Goal: Task Accomplishment & Management: Manage account settings

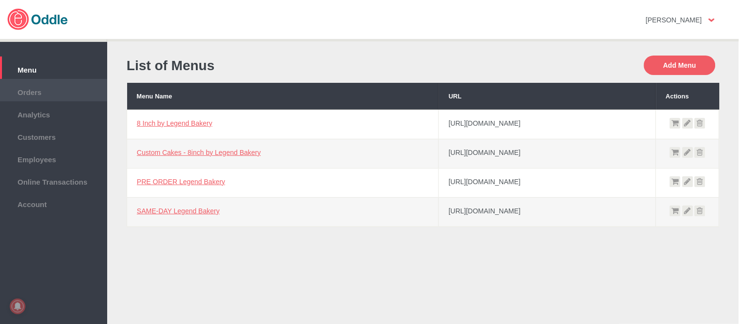
click at [48, 96] on li "Orders" at bounding box center [53, 90] width 107 height 22
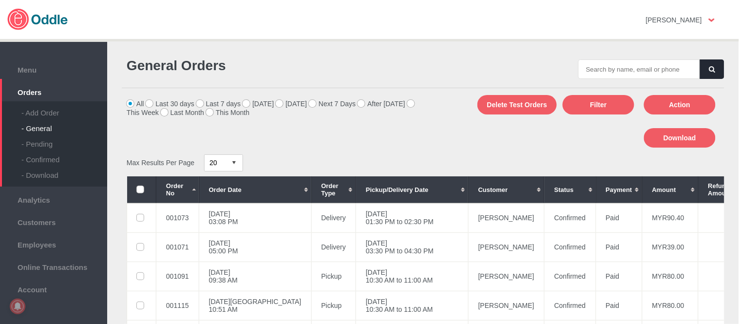
click at [638, 66] on input "text" at bounding box center [639, 68] width 122 height 19
type input "001114"
click at [705, 69] on button "button" at bounding box center [712, 68] width 24 height 19
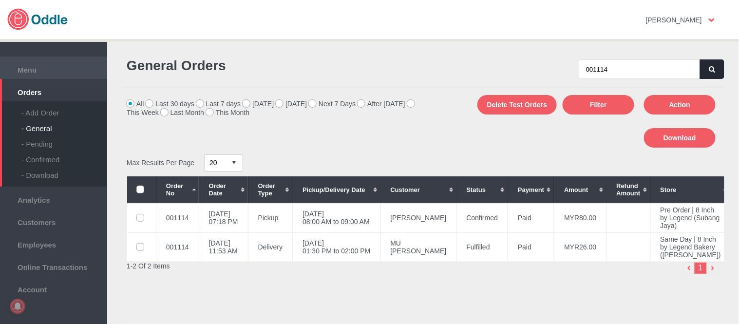
click at [26, 64] on span "Menu" at bounding box center [53, 68] width 97 height 11
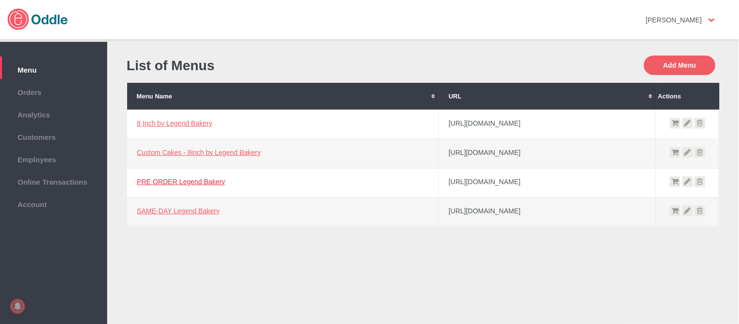
click at [186, 178] on link "PRE ORDER Legend Bakery" at bounding box center [181, 182] width 88 height 8
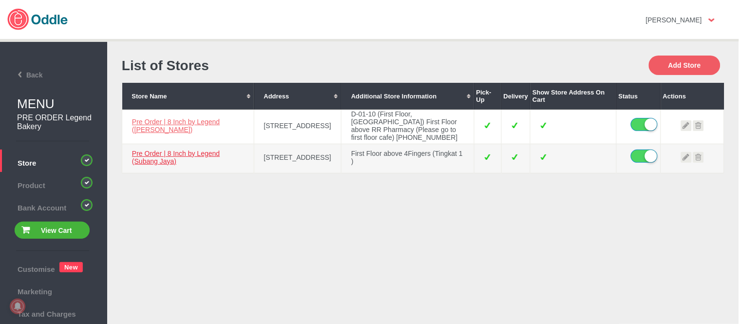
click at [164, 165] on link "Pre Order | 8 Inch by Legend (Subang Jaya)" at bounding box center [176, 157] width 88 height 16
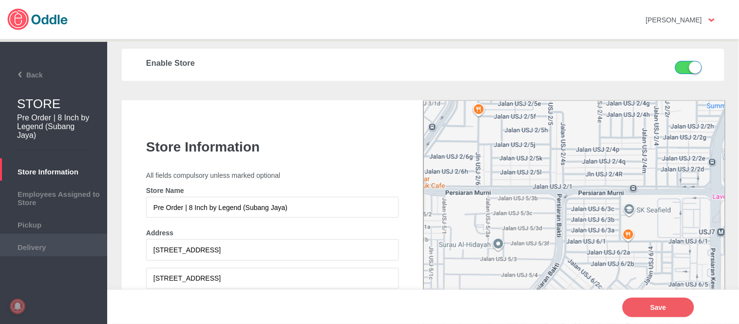
click at [42, 244] on span "Delivery" at bounding box center [53, 246] width 97 height 11
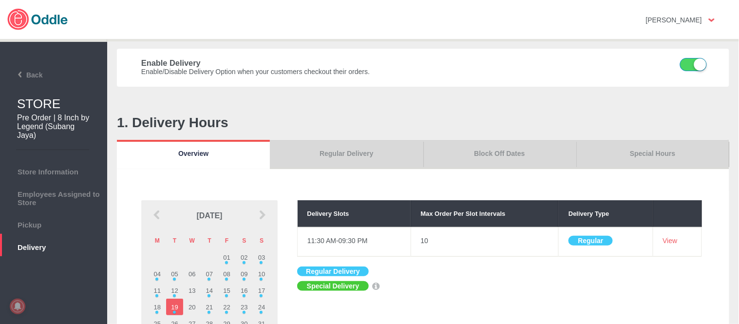
drag, startPoint x: 650, startPoint y: 156, endPoint x: 717, endPoint y: 191, distance: 75.8
click at [650, 156] on link "Special Hours" at bounding box center [652, 154] width 153 height 29
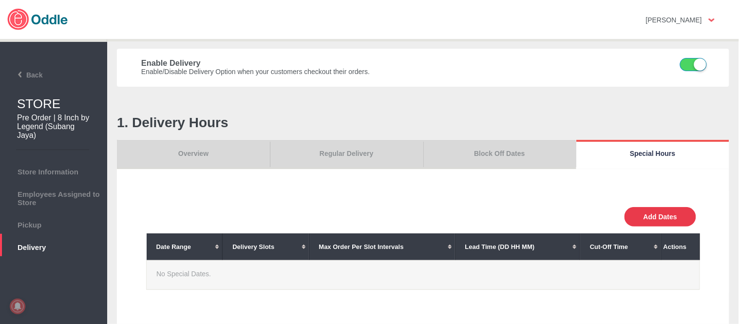
click at [666, 213] on button "Add Dates" at bounding box center [660, 216] width 72 height 19
select select "30"
type input "10"
type input "0"
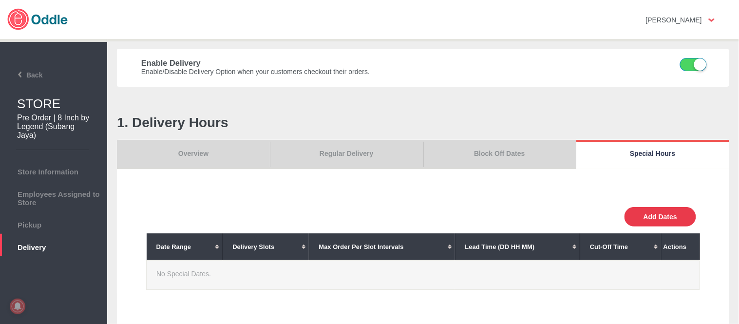
type input "30"
select select "11:00 AM"
select select "11:00 PM"
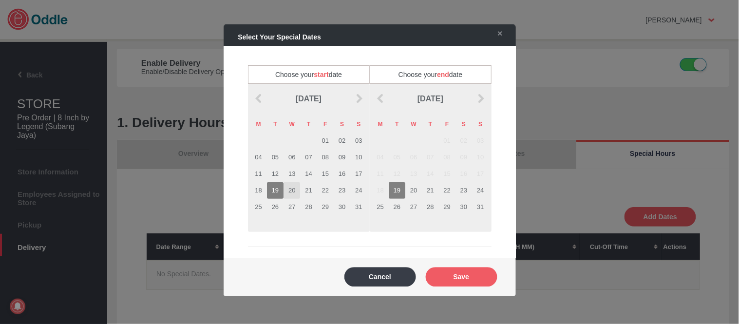
click at [289, 188] on td "20" at bounding box center [291, 190] width 17 height 17
click at [411, 192] on td "20" at bounding box center [413, 190] width 17 height 17
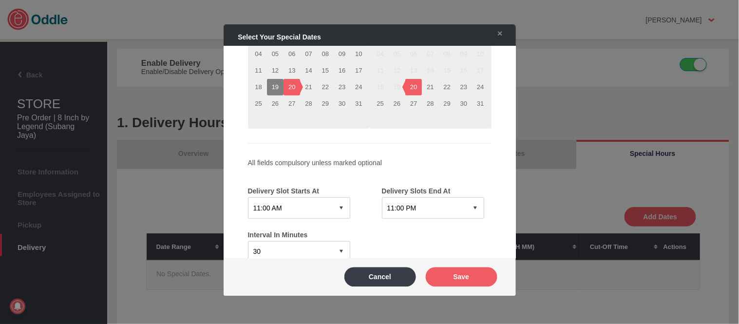
scroll to position [108, 0]
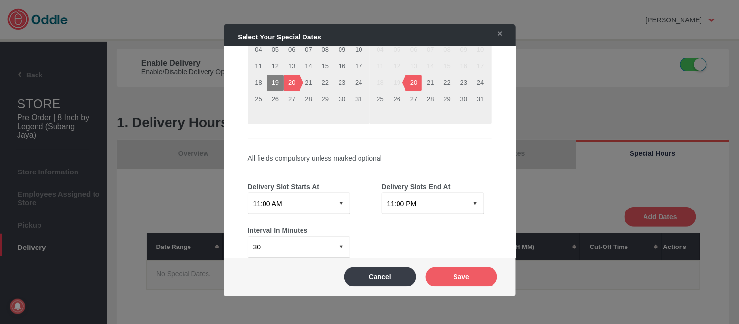
click at [307, 195] on select "12:15 AM 12:30 AM 12:45 AM 01:00 AM 01:15 AM 01:30 AM 01:45 AM 02:00 AM 02:15 A…" at bounding box center [299, 203] width 102 height 21
select select "08:00 PM"
click at [248, 193] on select "12:15 AM 12:30 AM 12:45 AM 01:00 AM 01:15 AM 01:30 AM 01:45 AM 02:00 AM 02:15 A…" at bounding box center [299, 203] width 102 height 21
click at [417, 201] on select "12:15 AM 12:30 AM 12:45 AM 01:00 AM 01:15 AM 01:30 AM 01:45 AM 02:00 AM 02:15 A…" at bounding box center [433, 203] width 102 height 21
select select "09:00 PM"
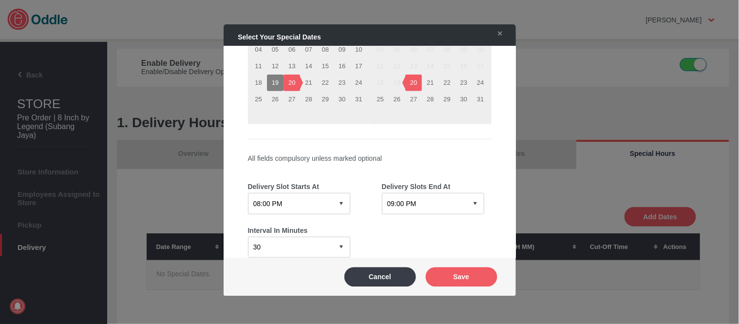
click at [382, 193] on select "12:15 AM 12:30 AM 12:45 AM 01:00 AM 01:15 AM 01:30 AM 01:45 AM 02:00 AM 02:15 A…" at bounding box center [433, 203] width 102 height 21
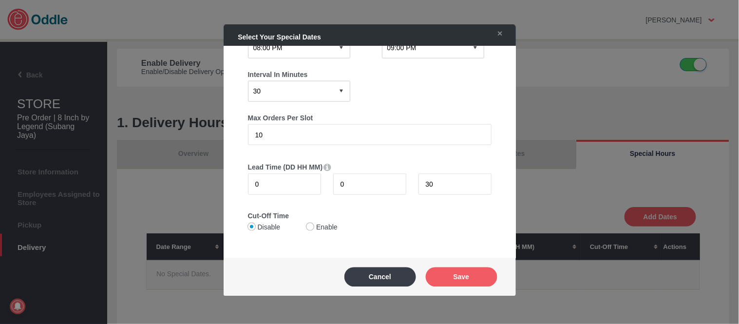
click at [312, 94] on select "0 15 30 60 120" at bounding box center [299, 90] width 102 height 21
select select "60"
click at [248, 80] on select "0 15 30 60 120" at bounding box center [299, 90] width 102 height 21
click at [468, 279] on button "Save" at bounding box center [462, 276] width 72 height 19
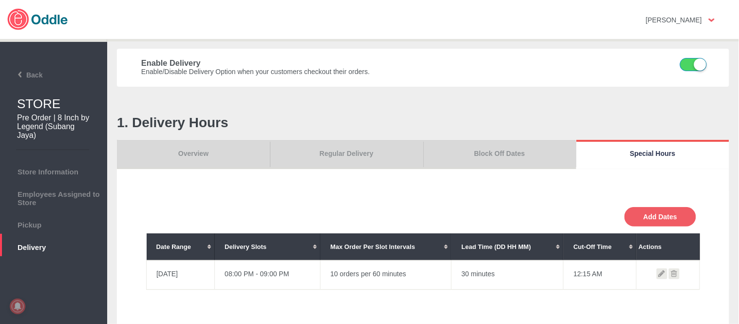
click at [173, 159] on link "Overview" at bounding box center [193, 154] width 153 height 29
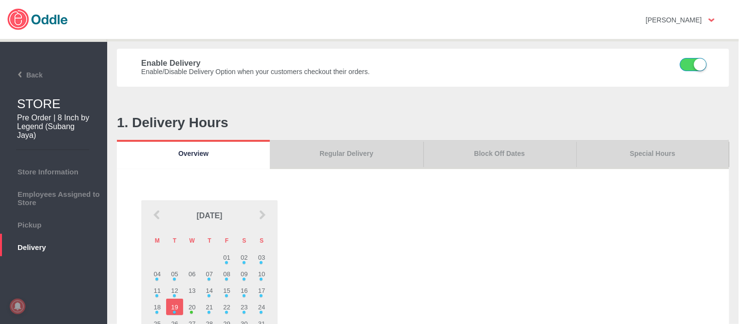
click at [353, 157] on link "Regular Delivery" at bounding box center [346, 154] width 153 height 29
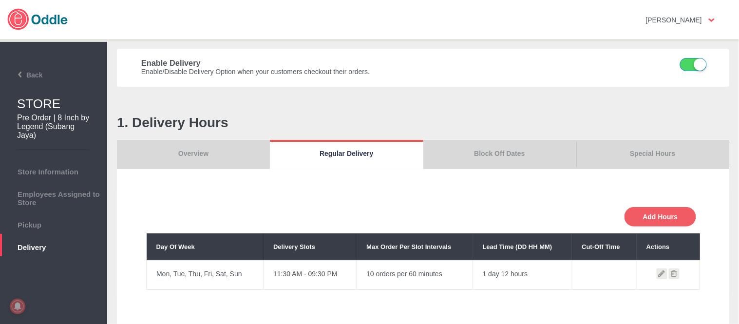
click at [525, 147] on link "Block Off Dates" at bounding box center [499, 154] width 153 height 29
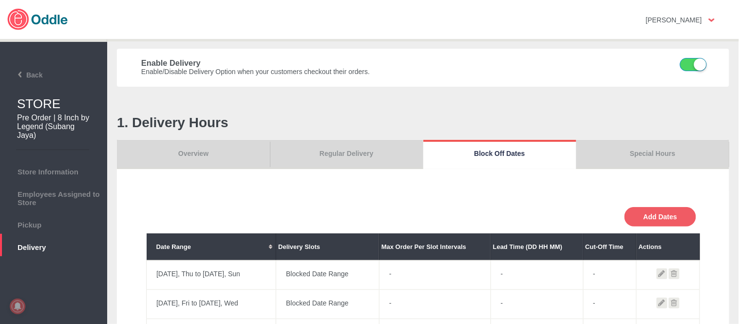
click at [643, 147] on link "Special Hours" at bounding box center [652, 154] width 153 height 29
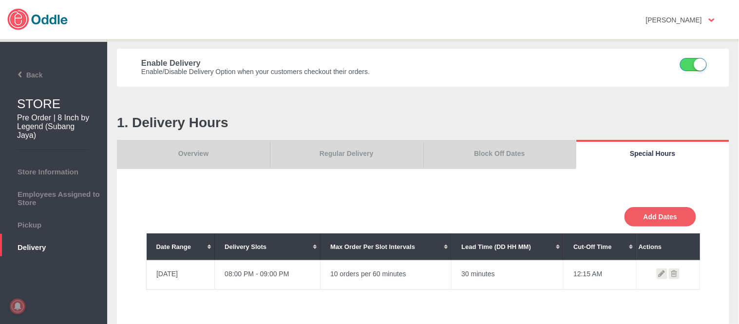
click at [661, 269] on icon at bounding box center [661, 273] width 11 height 11
select select "08:00 PM"
select select "09:00 PM"
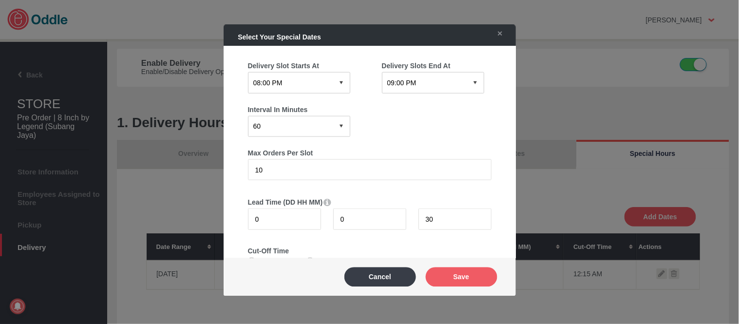
scroll to position [210, 0]
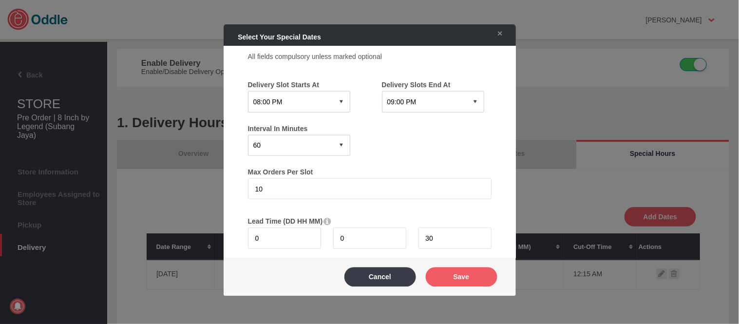
drag, startPoint x: 245, startPoint y: 173, endPoint x: 232, endPoint y: 174, distance: 13.6
click at [232, 174] on div "Block this date Override opening hours Choose your start date AUGUST 2025 M T W…" at bounding box center [370, 152] width 292 height 212
click at [193, 176] on body "Click here to cancel Mary Kaye No messages Support Settings Sign Out Settings S…" at bounding box center [369, 162] width 739 height 324
type input "1"
click at [461, 278] on button "Save" at bounding box center [462, 276] width 72 height 19
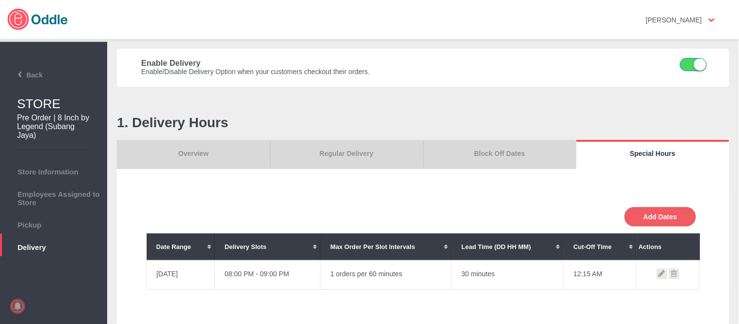
click at [669, 270] on icon at bounding box center [674, 273] width 11 height 11
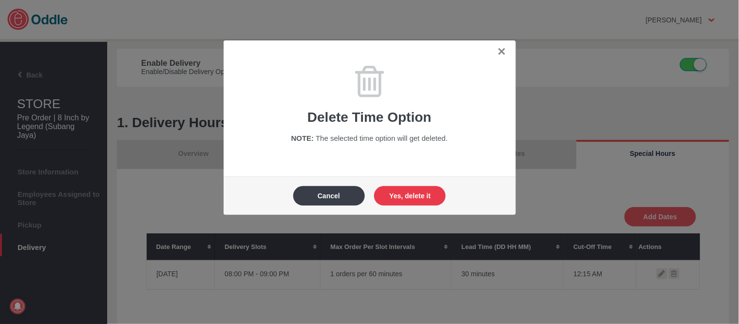
drag, startPoint x: 420, startPoint y: 195, endPoint x: 62, endPoint y: 236, distance: 359.7
click at [419, 195] on button "Yes, delete it" at bounding box center [410, 195] width 72 height 19
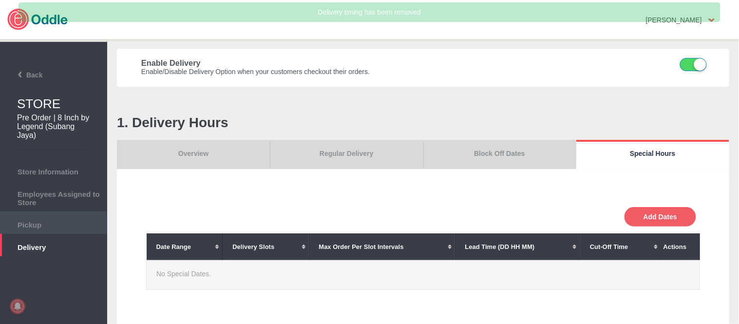
click at [44, 222] on span "Pickup" at bounding box center [53, 223] width 97 height 11
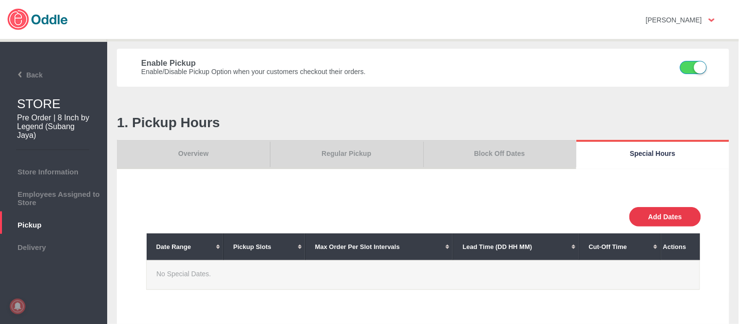
click at [669, 209] on button "Add Dates" at bounding box center [665, 216] width 72 height 19
select select "30"
type input "10"
type input "0"
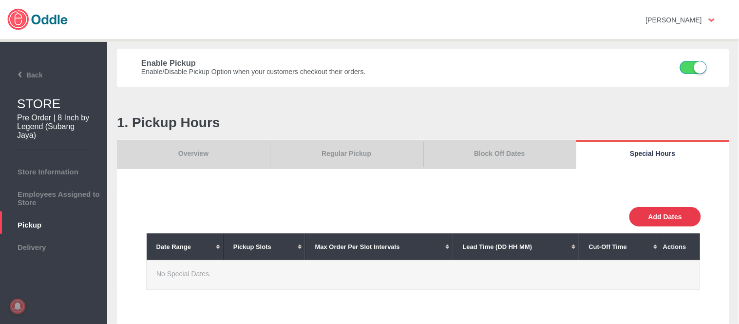
type input "30"
select select "11:00 AM"
select select "11:00 PM"
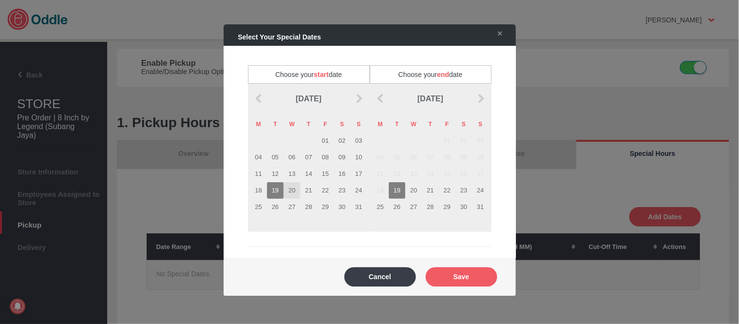
click at [292, 187] on td "20" at bounding box center [291, 190] width 17 height 17
click at [414, 187] on td "20" at bounding box center [413, 190] width 17 height 17
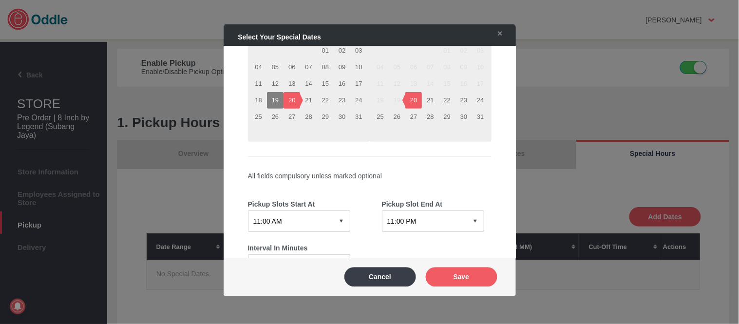
scroll to position [162, 0]
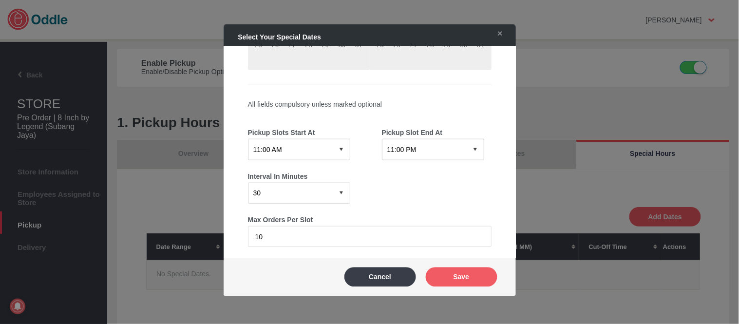
click at [317, 140] on select "12:15 AM 12:30 AM 12:45 AM 01:00 AM 01:15 AM 01:30 AM 01:45 AM 02:00 AM 02:15 A…" at bounding box center [299, 149] width 102 height 21
select select "08:00 PM"
click at [248, 139] on select "12:15 AM 12:30 AM 12:45 AM 01:00 AM 01:15 AM 01:30 AM 01:45 AM 02:00 AM 02:15 A…" at bounding box center [299, 149] width 102 height 21
click at [435, 139] on select "12:15 AM 12:30 AM 12:45 AM 01:00 AM 01:15 AM 01:30 AM 01:45 AM 02:00 AM 02:15 A…" at bounding box center [433, 149] width 102 height 21
select select "09:00 PM"
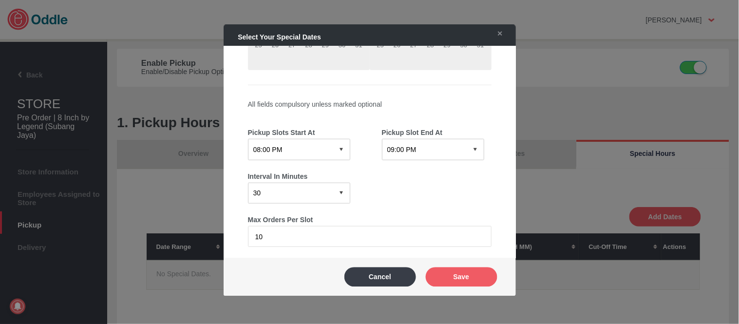
click at [382, 139] on select "12:15 AM 12:30 AM 12:45 AM 01:00 AM 01:15 AM 01:30 AM 01:45 AM 02:00 AM 02:15 A…" at bounding box center [433, 149] width 102 height 21
click at [304, 190] on select "0 15 30 60 120" at bounding box center [299, 192] width 102 height 21
select select "60"
click at [248, 182] on select "0 15 30 60 120" at bounding box center [299, 192] width 102 height 21
click at [450, 278] on button "Save" at bounding box center [462, 276] width 72 height 19
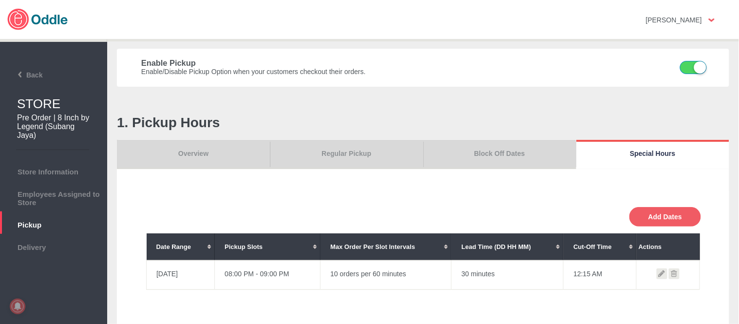
click at [673, 273] on icon at bounding box center [674, 273] width 11 height 11
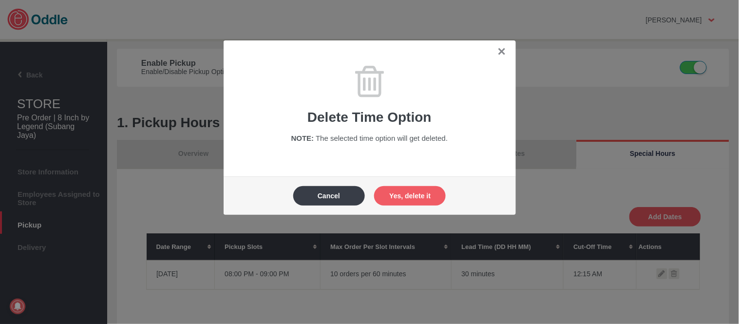
click at [411, 196] on button "Yes, delete it" at bounding box center [410, 195] width 72 height 19
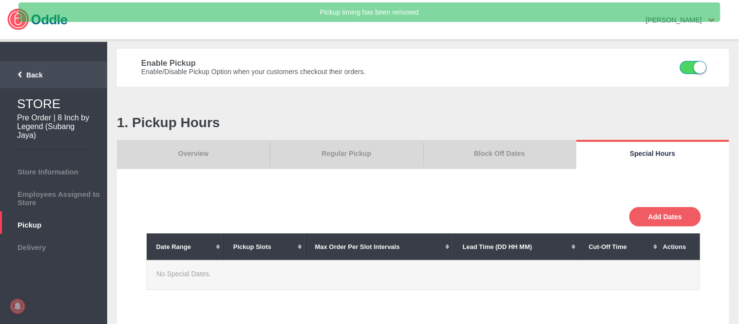
click at [37, 74] on span "Back" at bounding box center [22, 75] width 39 height 8
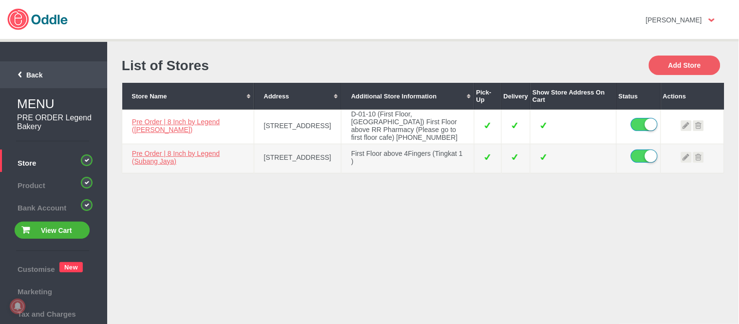
click at [40, 72] on span "Back" at bounding box center [22, 75] width 39 height 8
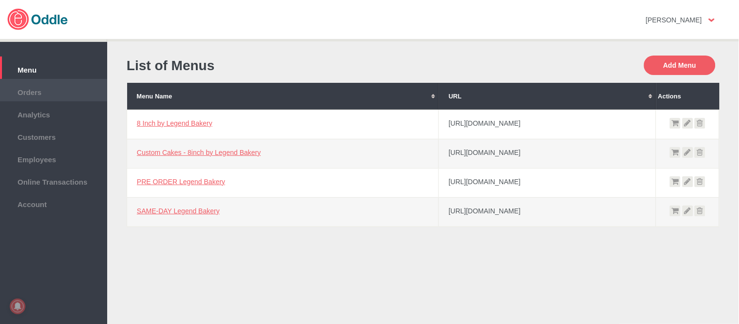
click at [63, 92] on span "Orders" at bounding box center [53, 91] width 97 height 11
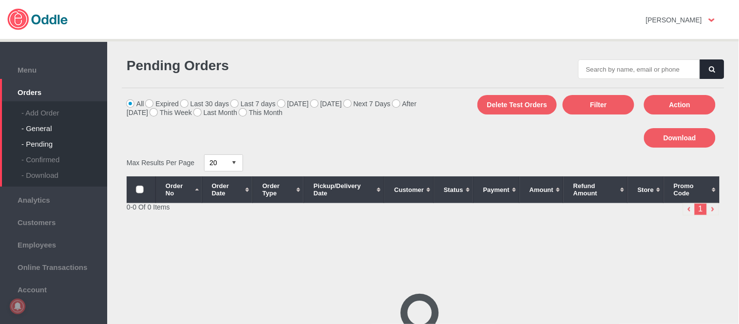
click at [36, 123] on div "- General" at bounding box center [64, 125] width 86 height 16
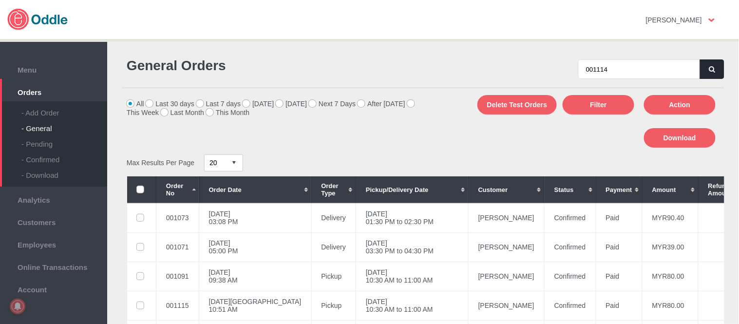
type input "001114"
click at [718, 67] on button "button" at bounding box center [712, 68] width 24 height 19
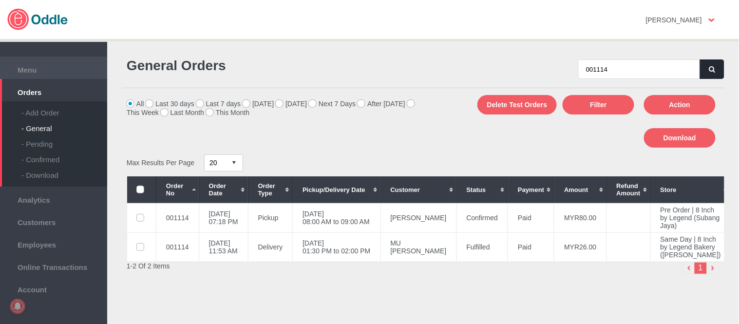
click at [23, 71] on span "Menu" at bounding box center [53, 68] width 97 height 11
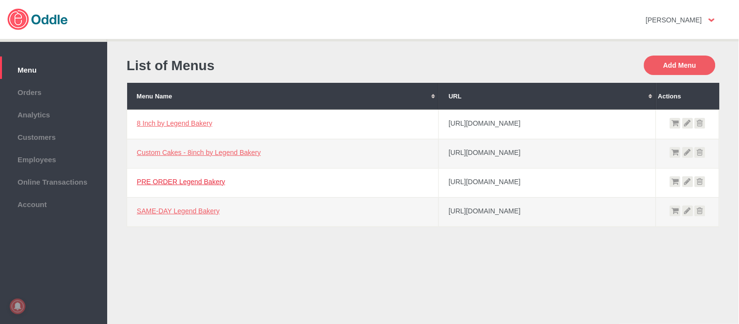
click at [195, 185] on link "PRE ORDER Legend Bakery" at bounding box center [181, 182] width 88 height 8
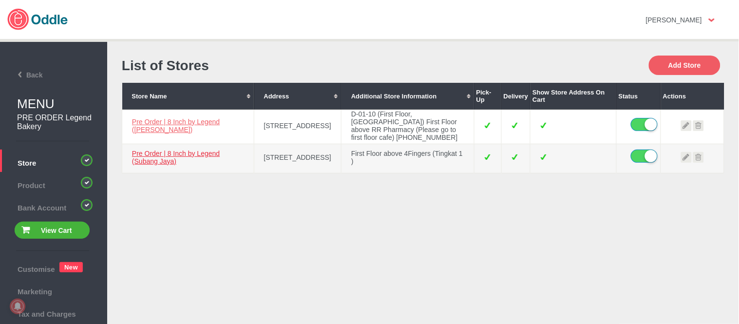
click at [147, 165] on link "Pre Order | 8 Inch by Legend (Subang Jaya)" at bounding box center [176, 157] width 88 height 16
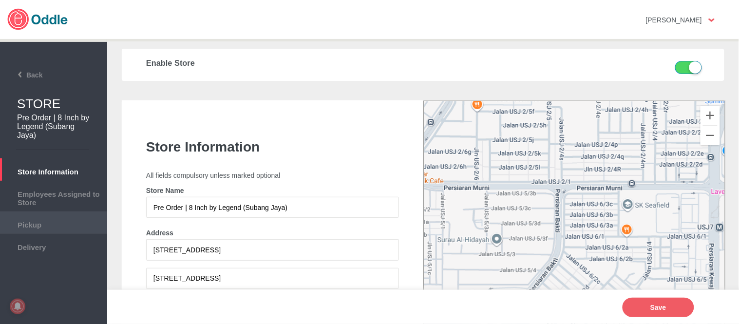
click at [60, 229] on li "Pickup" at bounding box center [53, 222] width 107 height 22
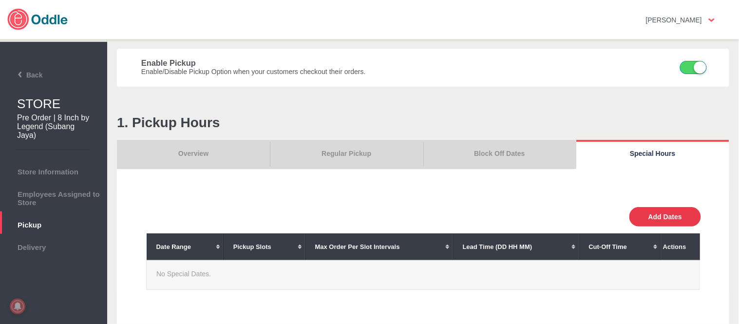
click at [669, 220] on button "Add Dates" at bounding box center [665, 216] width 72 height 19
select select "30"
type input "10"
type input "0"
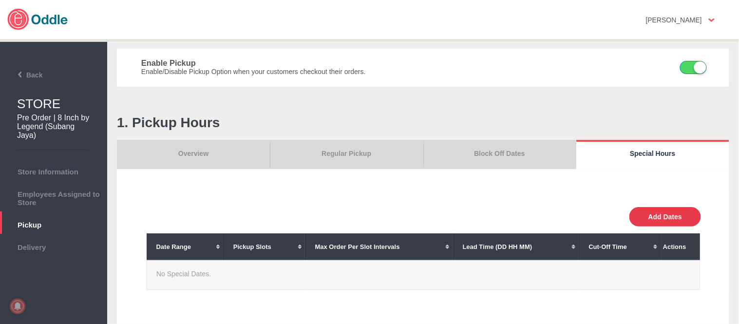
type input "30"
select select "11:00 AM"
select select "11:00 PM"
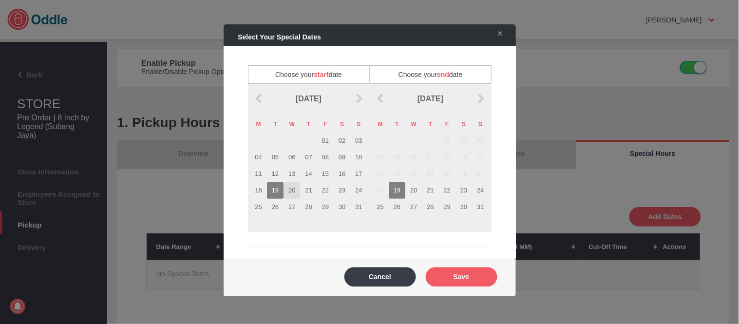
click at [289, 187] on td "20" at bounding box center [291, 190] width 17 height 17
click at [411, 196] on td "20" at bounding box center [413, 190] width 17 height 17
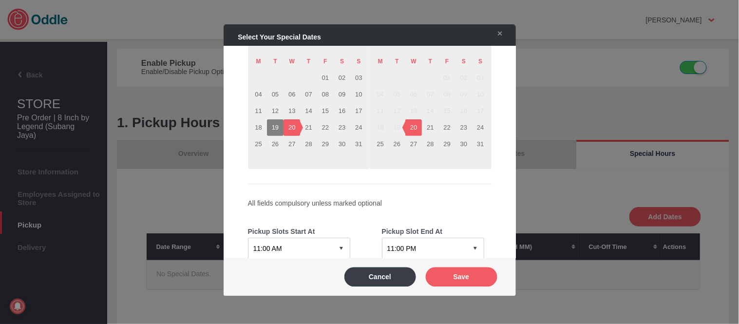
scroll to position [108, 0]
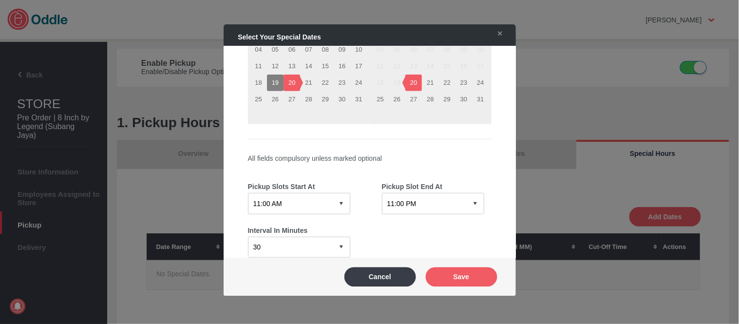
click at [309, 193] on select "12:15 AM 12:30 AM 12:45 AM 01:00 AM 01:15 AM 01:30 AM 01:45 AM 02:00 AM 02:15 A…" at bounding box center [299, 203] width 102 height 21
select select "08:00 PM"
click at [248, 193] on select "12:15 AM 12:30 AM 12:45 AM 01:00 AM 01:15 AM 01:30 AM 01:45 AM 02:00 AM 02:15 A…" at bounding box center [299, 203] width 102 height 21
click at [458, 197] on select "12:15 AM 12:30 AM 12:45 AM 01:00 AM 01:15 AM 01:30 AM 01:45 AM 02:00 AM 02:15 A…" at bounding box center [433, 203] width 102 height 21
select select "09:00 PM"
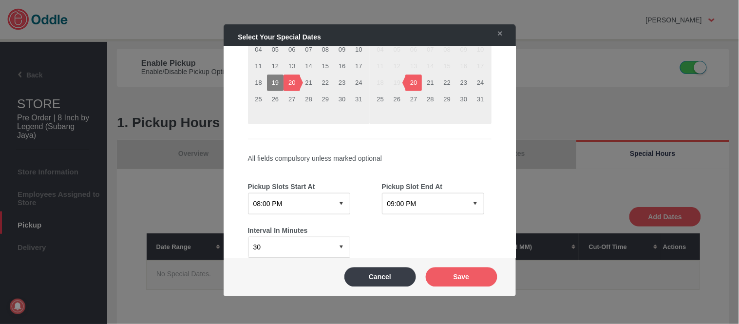
click at [382, 193] on select "12:15 AM 12:30 AM 12:45 AM 01:00 AM 01:15 AM 01:30 AM 01:45 AM 02:00 AM 02:15 A…" at bounding box center [433, 203] width 102 height 21
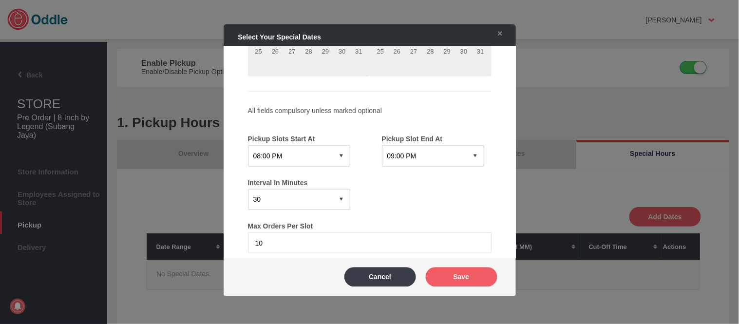
scroll to position [216, 0]
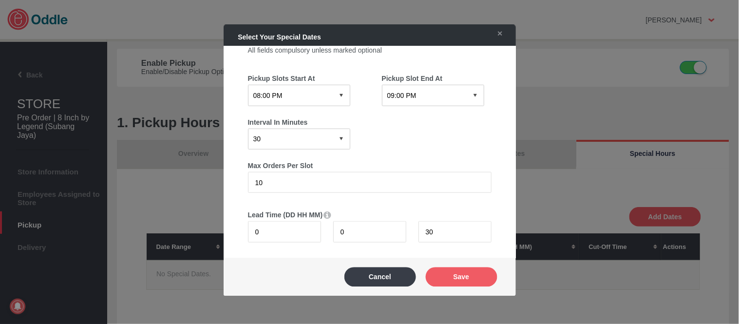
click at [301, 136] on select "0 15 30 60 120" at bounding box center [299, 138] width 102 height 21
select select "60"
click at [248, 128] on select "0 15 30 60 120" at bounding box center [299, 138] width 102 height 21
click at [460, 276] on button "Save" at bounding box center [462, 276] width 72 height 19
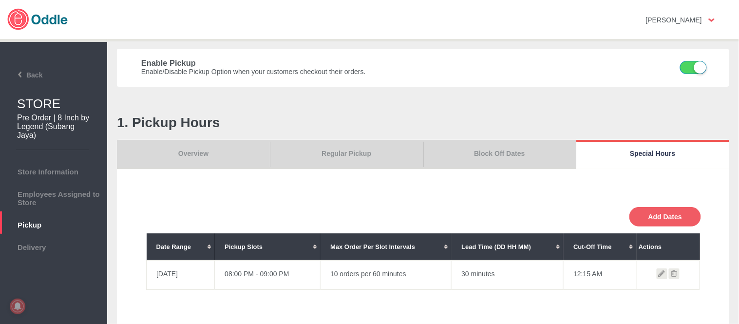
click at [673, 273] on icon at bounding box center [674, 273] width 11 height 11
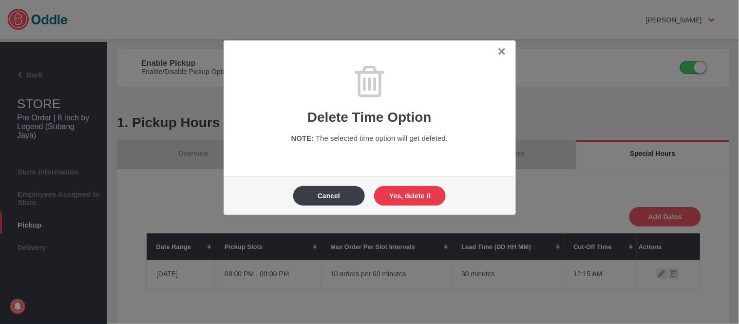
click at [405, 191] on button "Yes, delete it" at bounding box center [410, 195] width 72 height 19
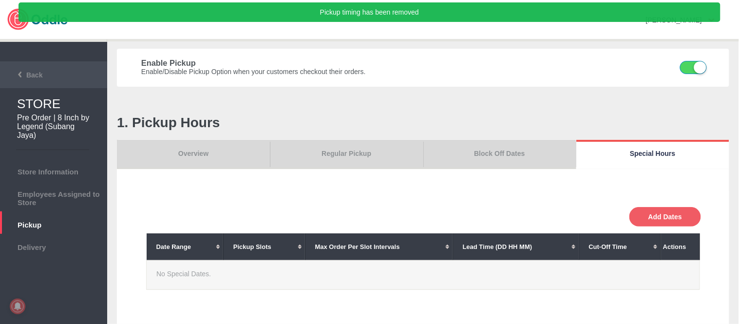
click at [33, 80] on li "Back" at bounding box center [53, 74] width 107 height 27
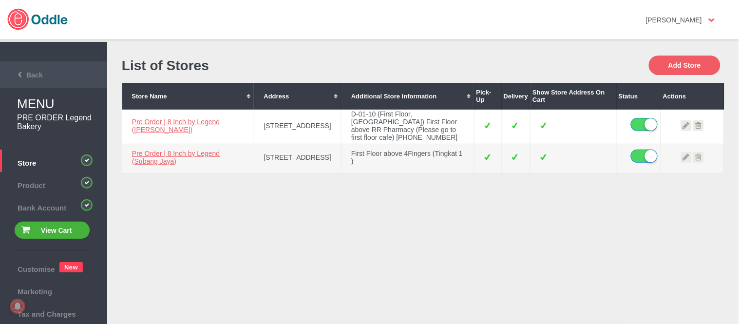
click at [30, 67] on li "Back" at bounding box center [53, 74] width 107 height 27
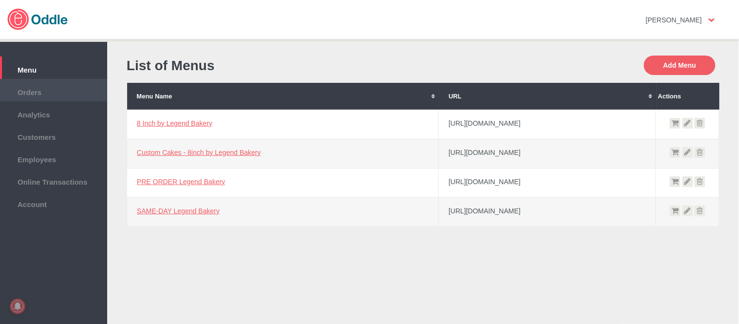
click at [41, 86] on span "Orders" at bounding box center [53, 91] width 97 height 11
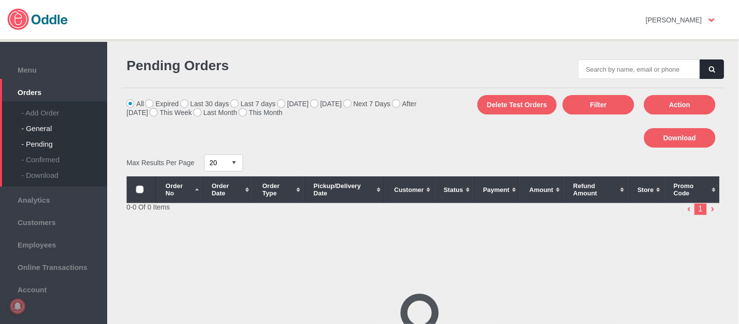
click at [41, 129] on div "- General" at bounding box center [64, 125] width 86 height 16
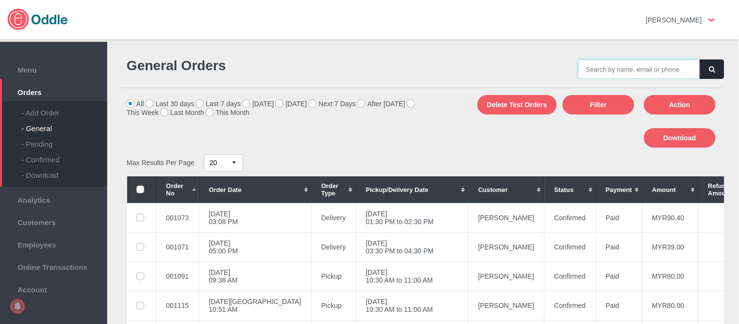
drag, startPoint x: 0, startPoint y: 0, endPoint x: 635, endPoint y: 69, distance: 638.7
click at [635, 69] on input "text" at bounding box center [639, 68] width 122 height 19
paste input "001114"
type input "001114"
click at [710, 72] on icon "button" at bounding box center [712, 69] width 6 height 6
